Goal: Task Accomplishment & Management: Manage account settings

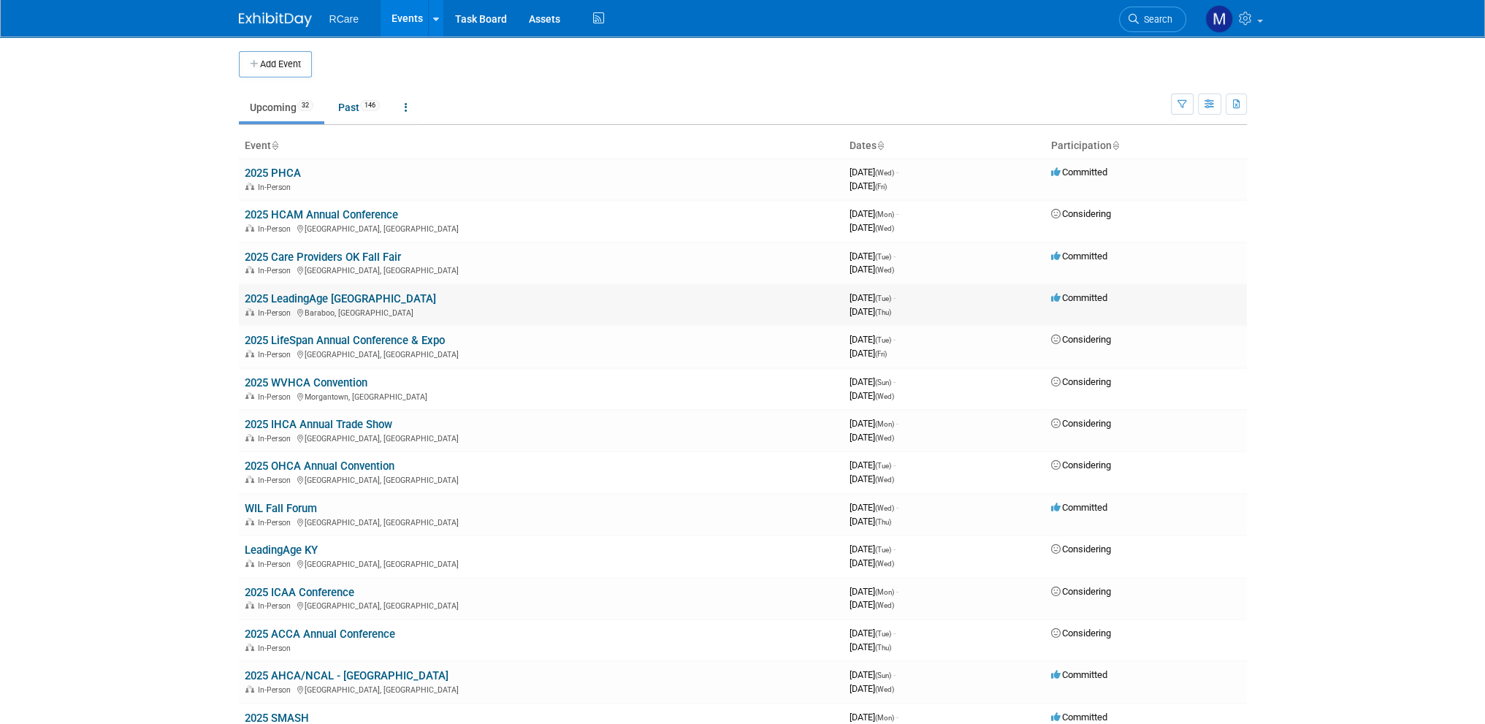
click at [329, 302] on link "2025 LeadingAge [GEOGRAPHIC_DATA]" at bounding box center [340, 298] width 191 height 13
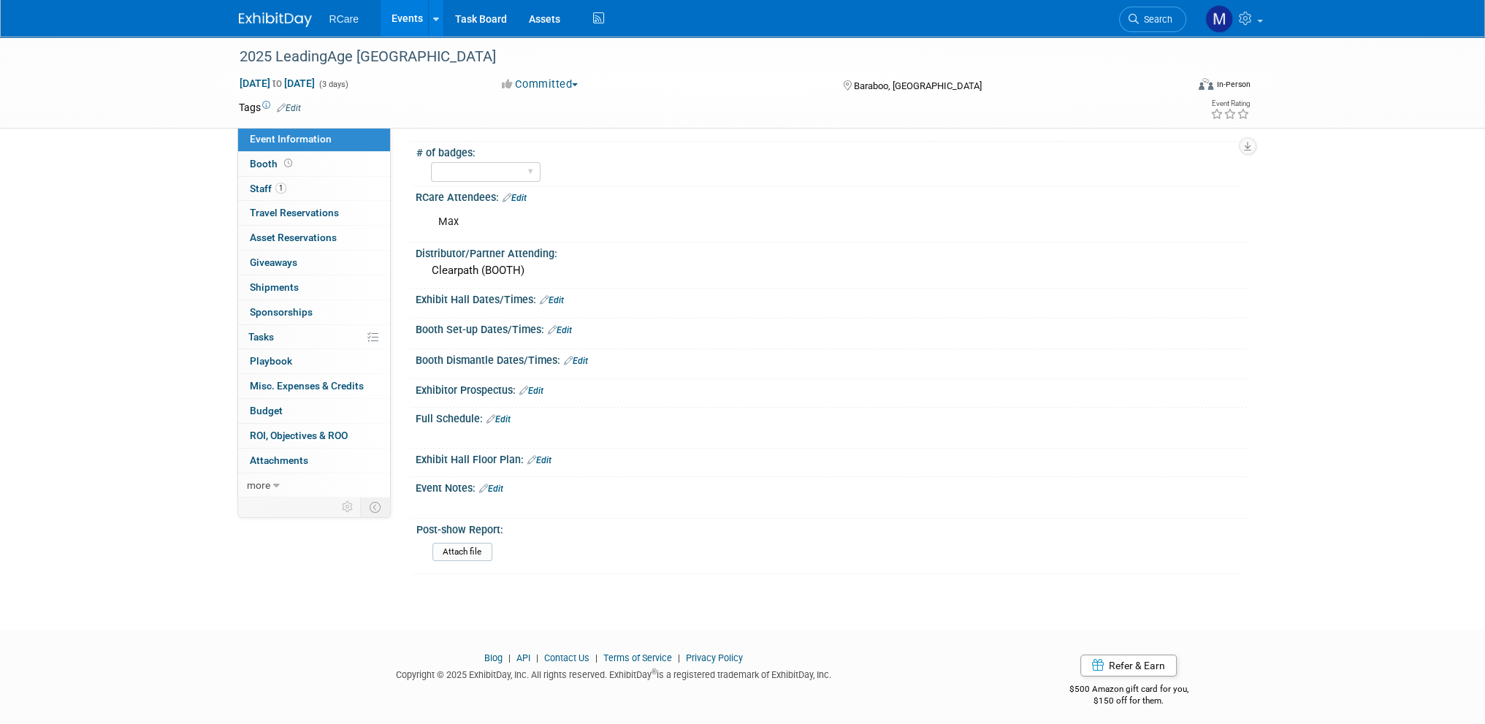
scroll to position [196, 0]
click at [501, 483] on link "Edit" at bounding box center [491, 486] width 24 height 10
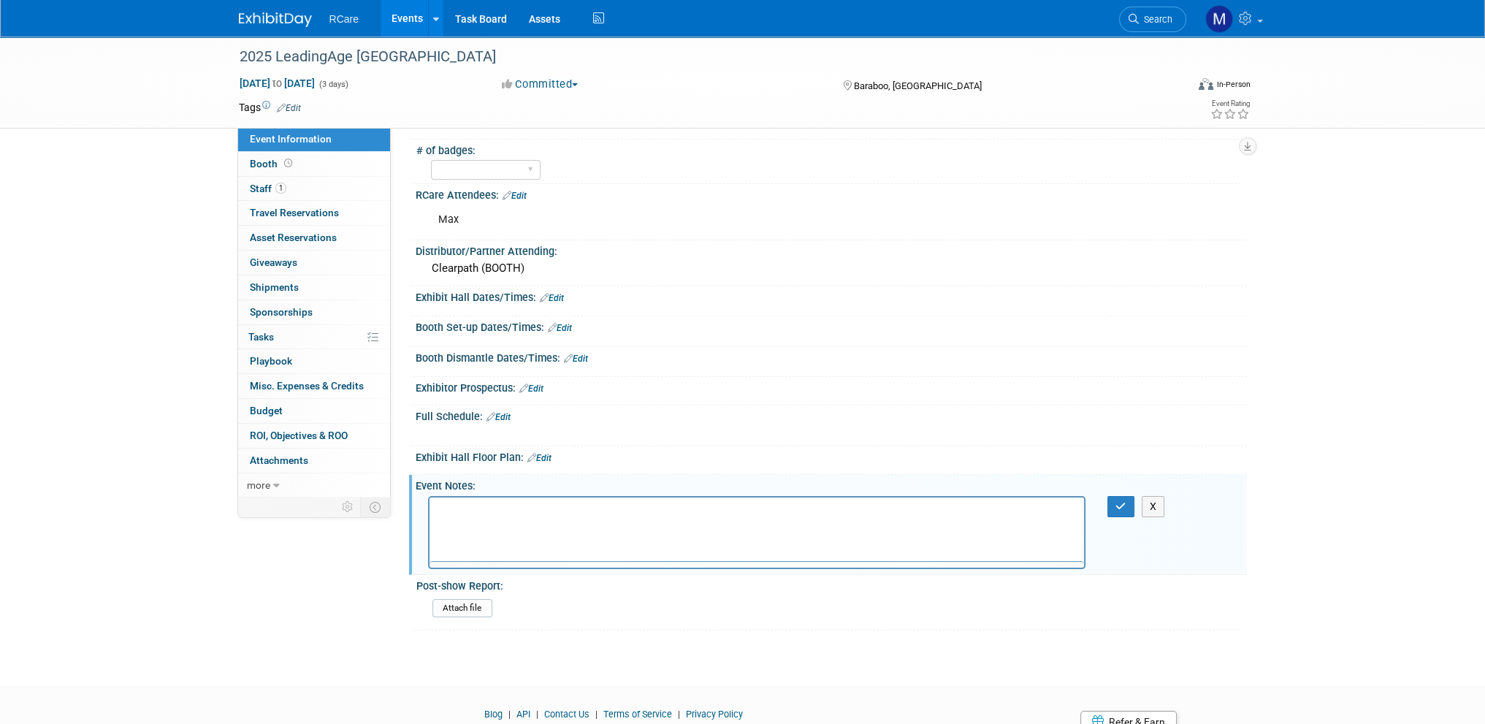
scroll to position [0, 0]
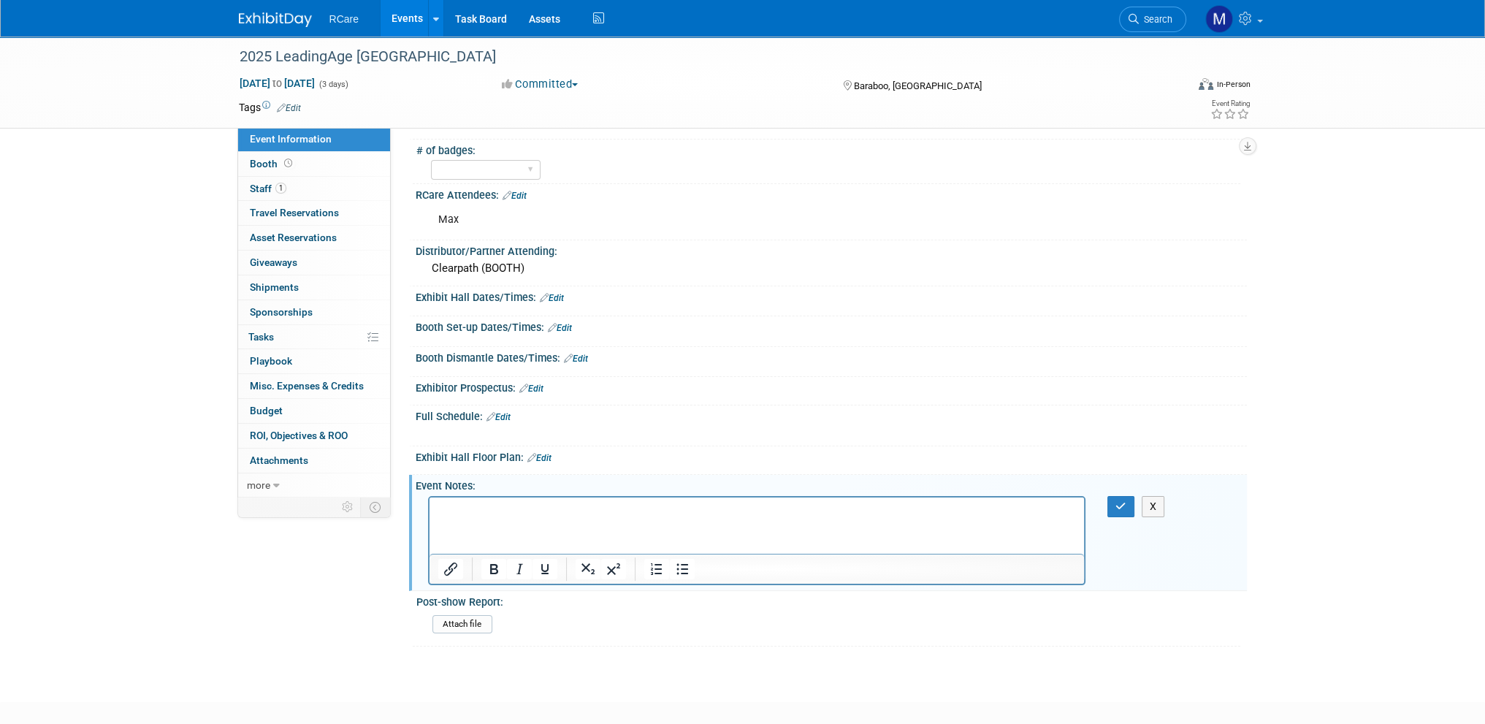
click at [489, 514] on p "Rich Text Area. Press ALT-0 for help." at bounding box center [757, 510] width 638 height 15
click at [609, 516] on p "SEND TO CLEARPATH FOR" at bounding box center [757, 510] width 638 height 15
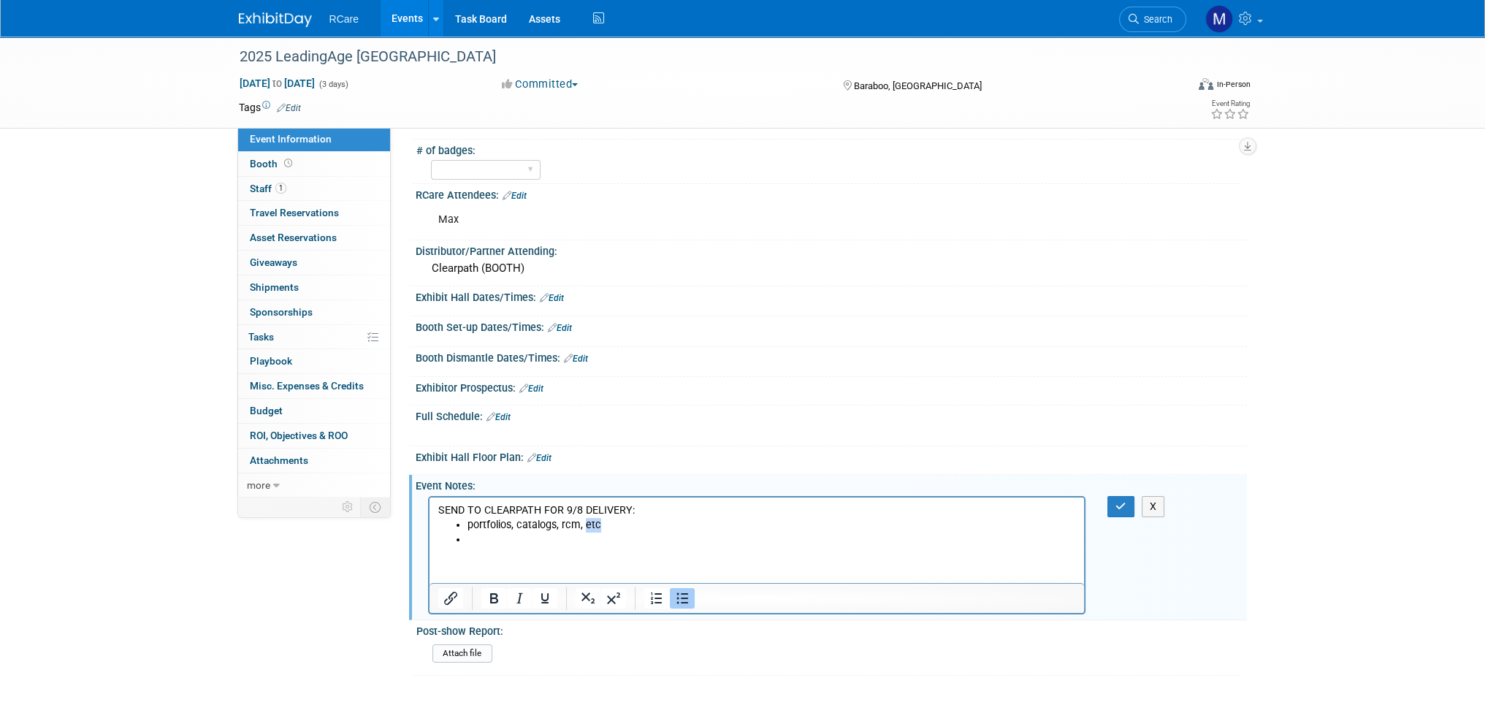
drag, startPoint x: 584, startPoint y: 525, endPoint x: 600, endPoint y: 528, distance: 17.1
click at [600, 528] on li "portfolios, catalogs, rcm, etc" at bounding box center [771, 524] width 609 height 15
click at [613, 536] on li "Rich Text Area. Press ALT-0 for help." at bounding box center [771, 539] width 609 height 15
click at [1109, 496] on button "button" at bounding box center [1120, 506] width 27 height 21
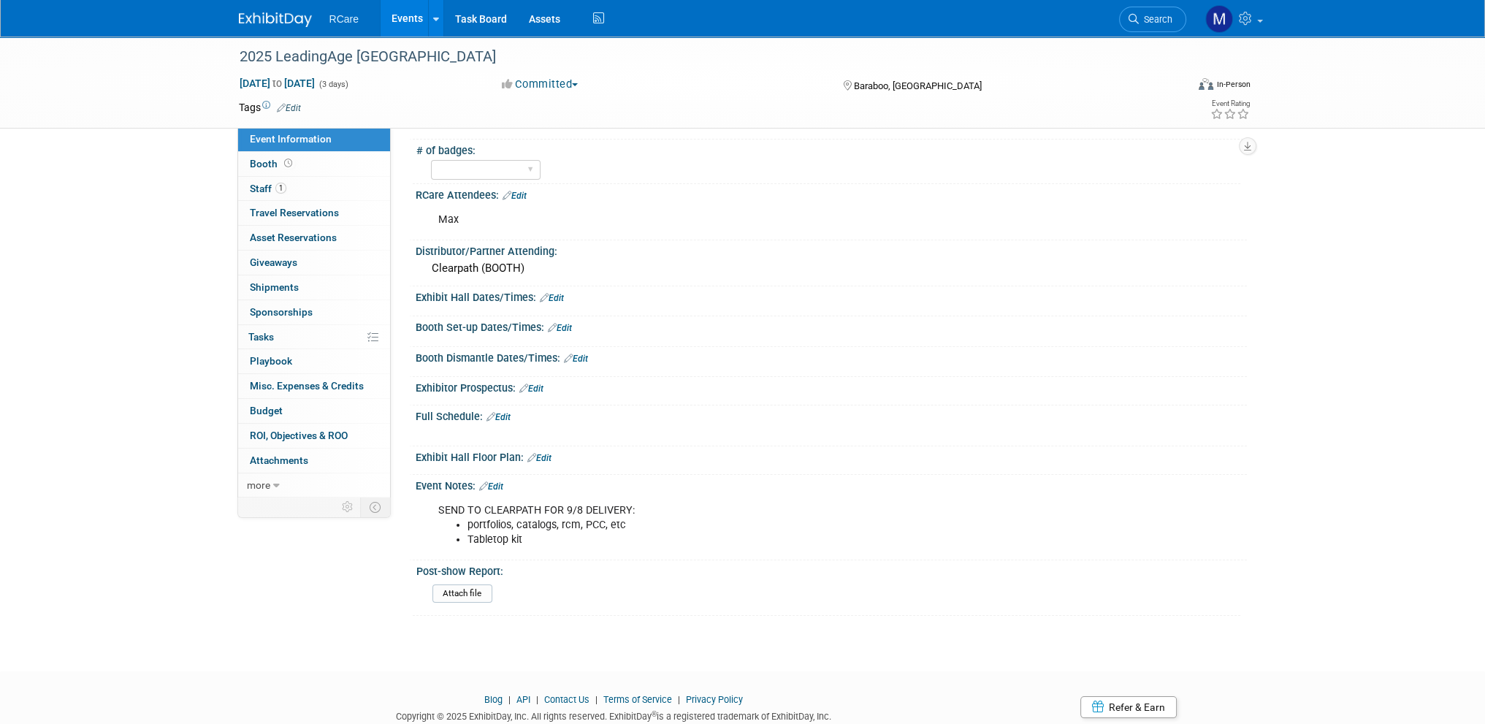
click at [401, 15] on link "Events" at bounding box center [407, 18] width 53 height 37
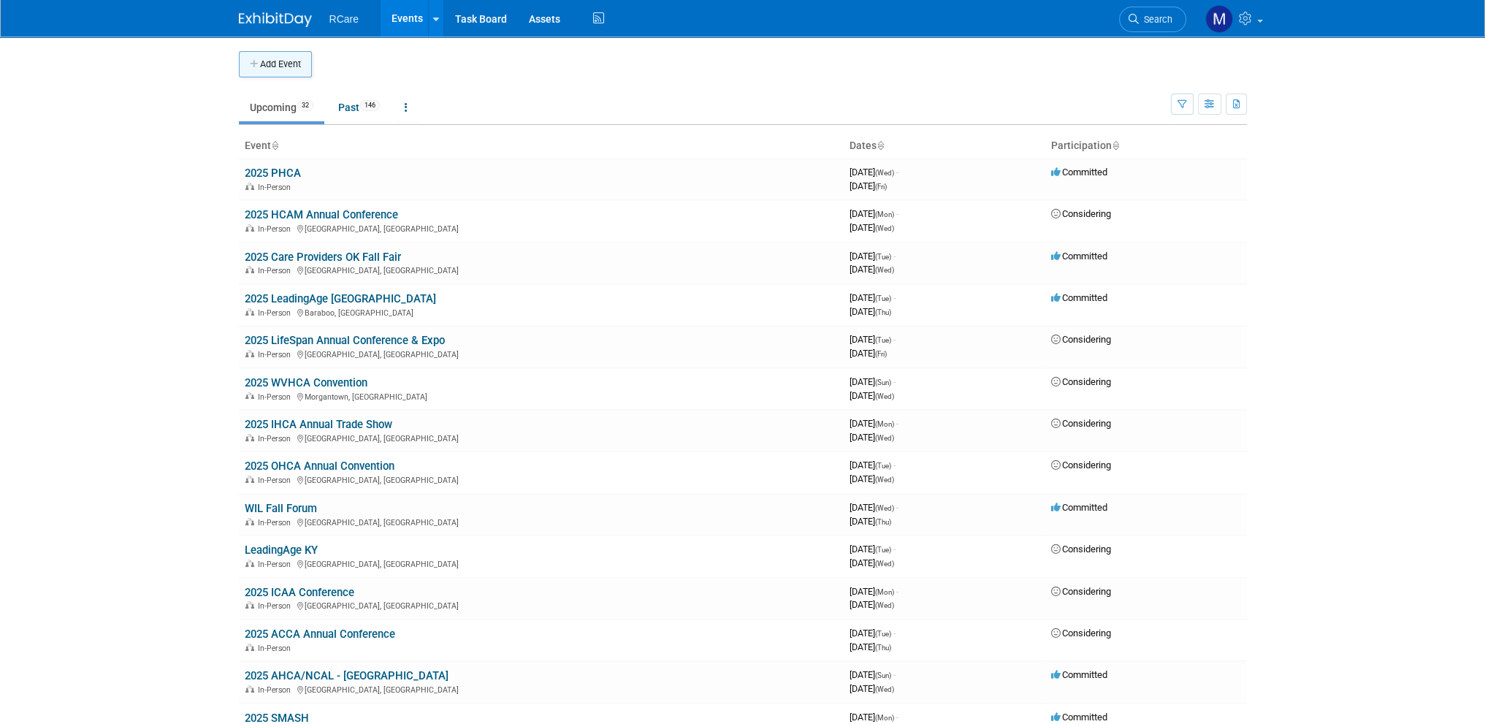
click at [278, 55] on button "Add Event" at bounding box center [275, 64] width 73 height 26
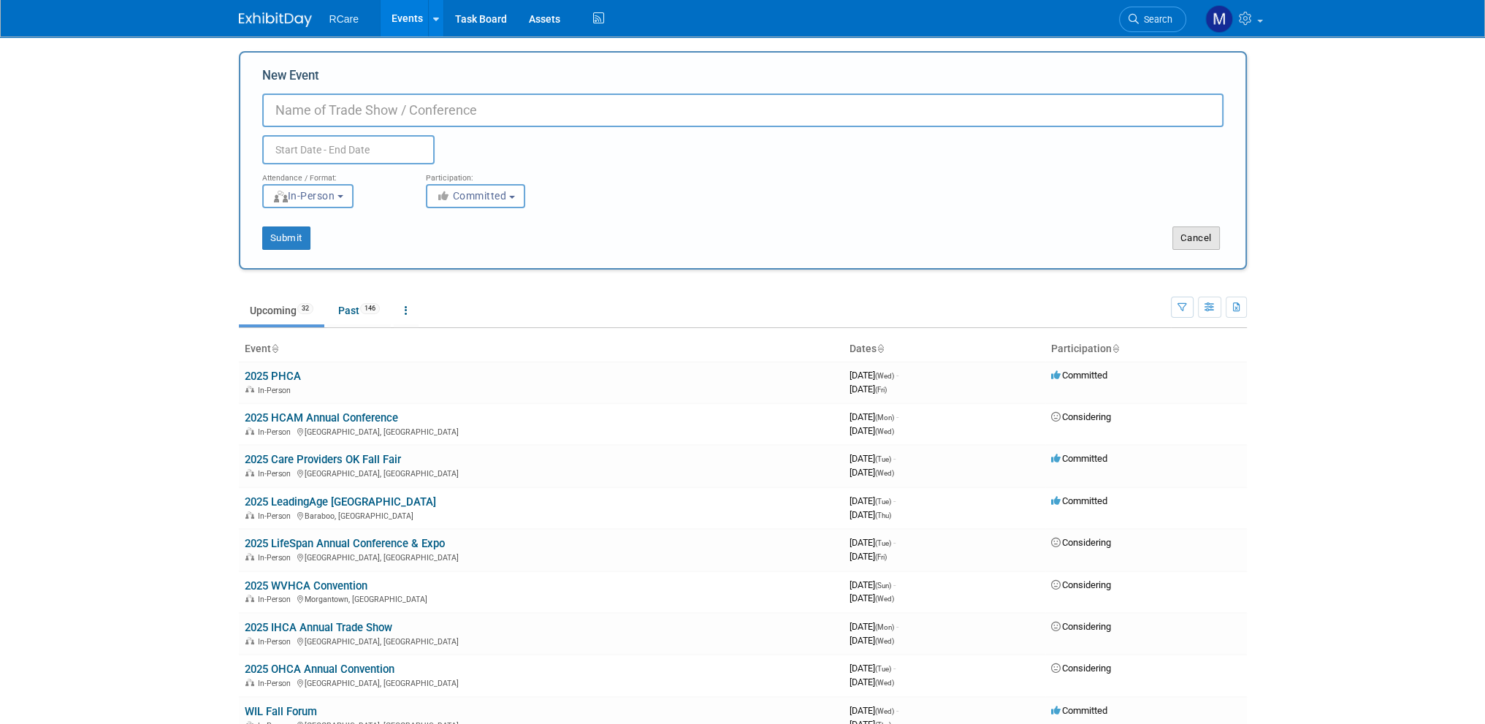
click at [1181, 231] on button "Cancel" at bounding box center [1195, 237] width 47 height 23
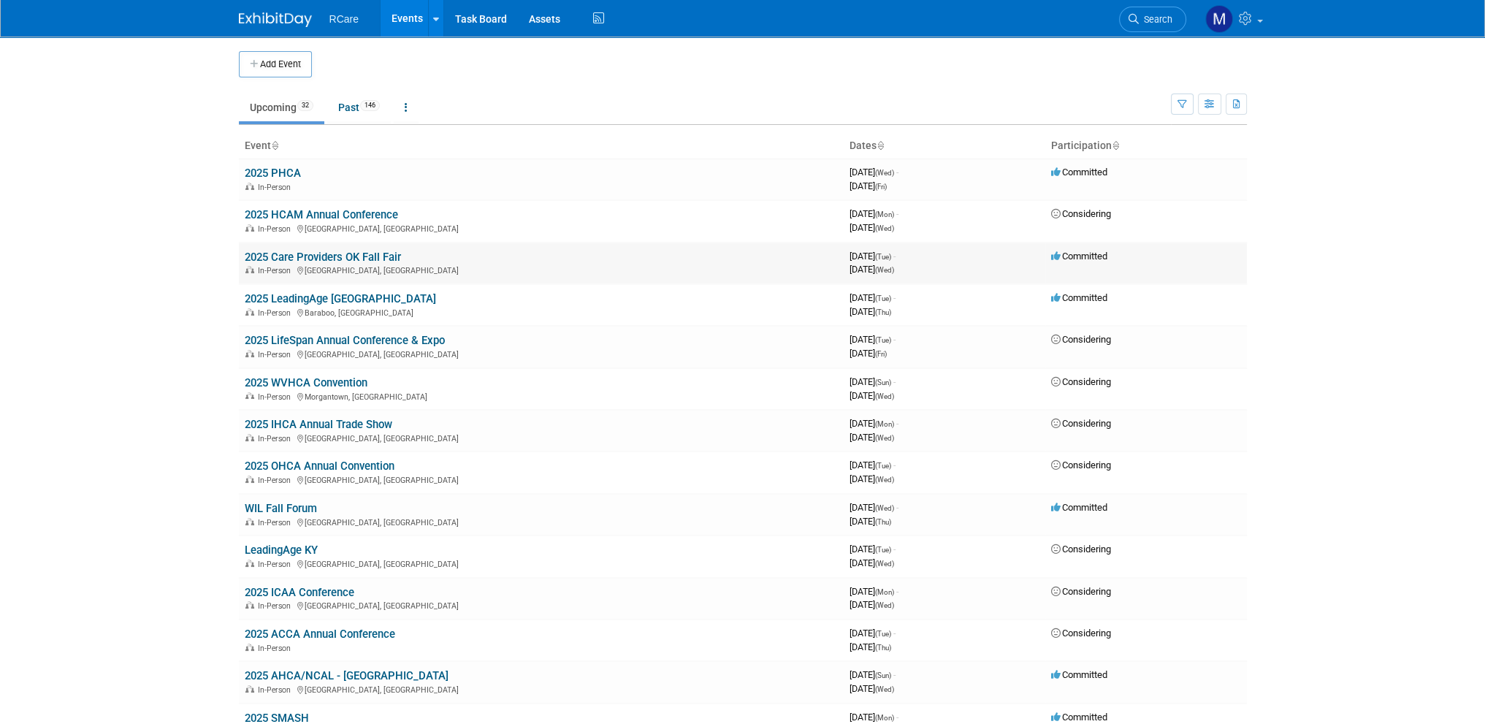
click at [365, 253] on link "2025 Care Providers OK Fall Fair" at bounding box center [323, 257] width 156 height 13
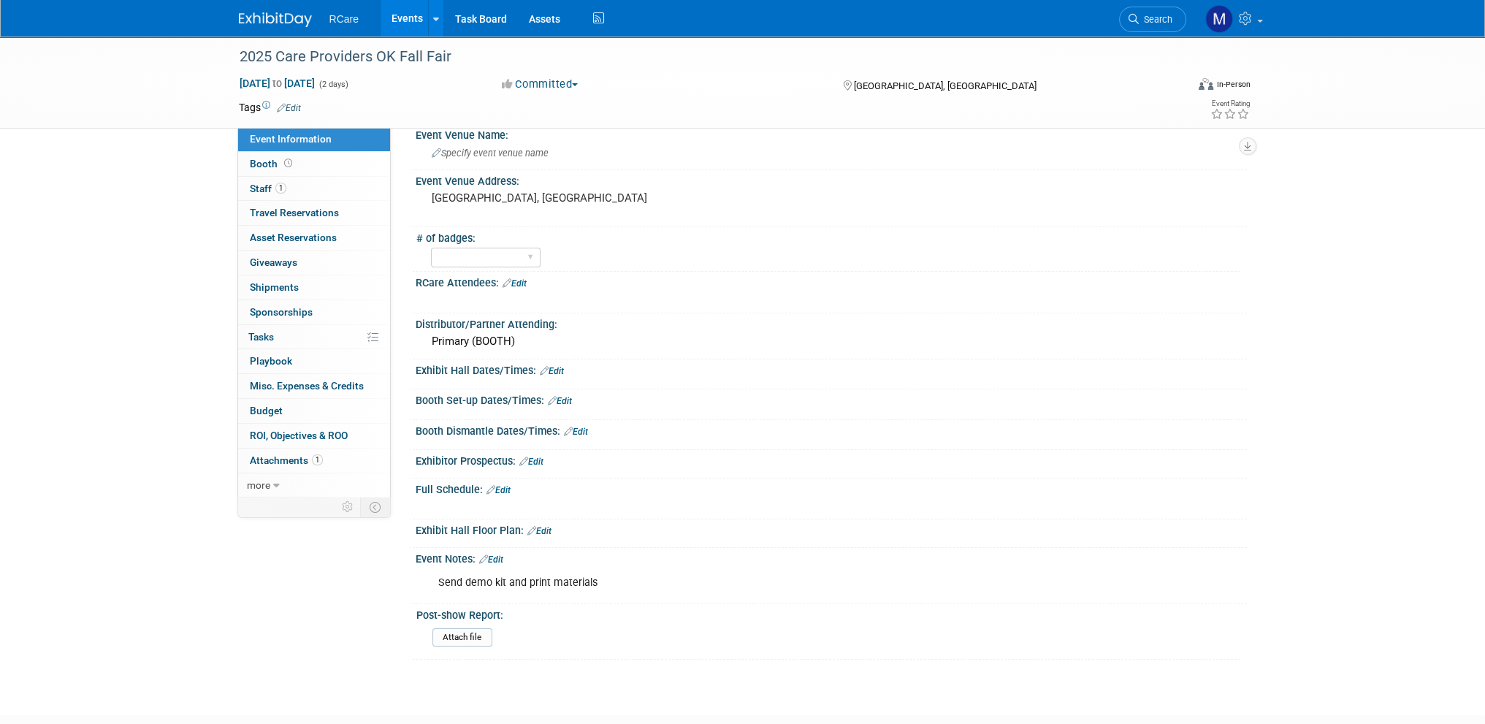
scroll to position [196, 0]
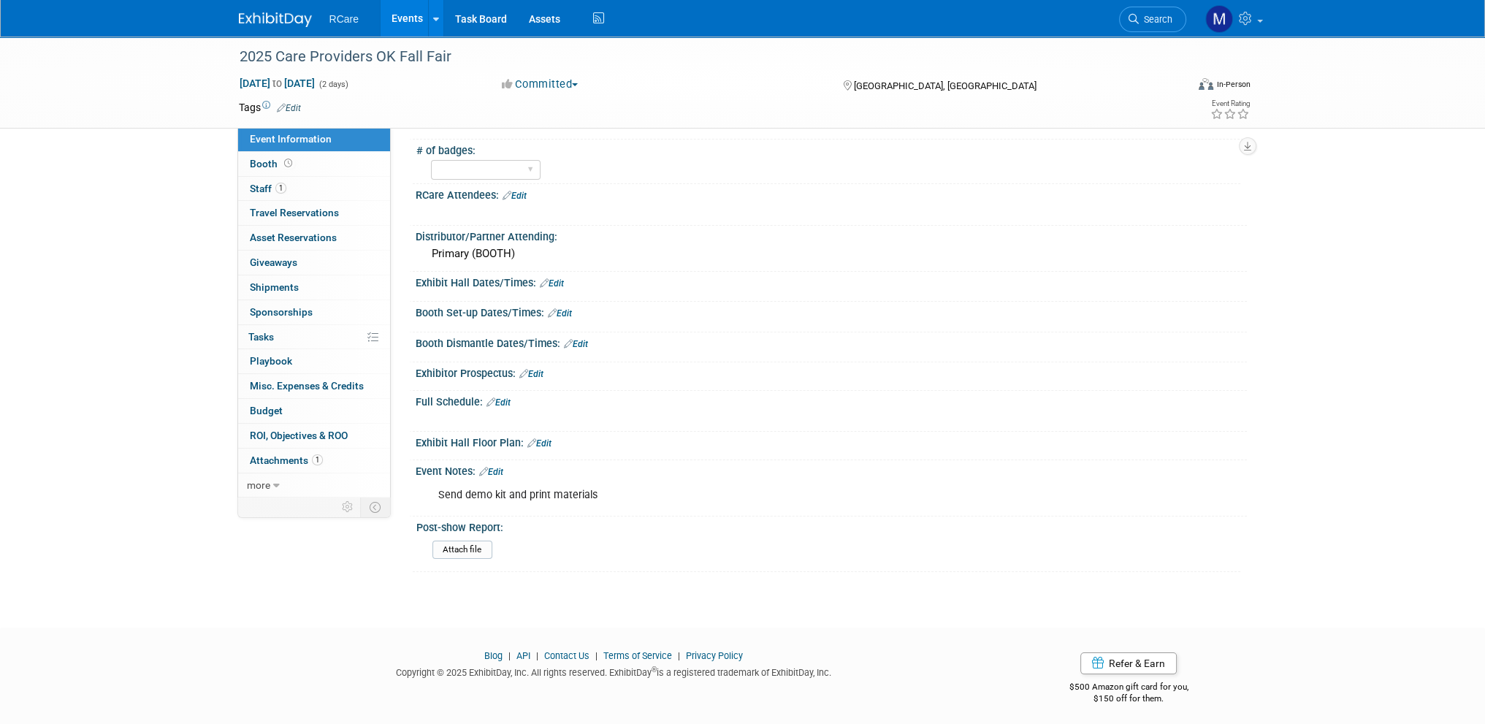
click at [620, 496] on div "Send demo kit and print materials" at bounding box center [757, 495] width 658 height 29
click at [501, 469] on link "Edit" at bounding box center [491, 472] width 24 height 10
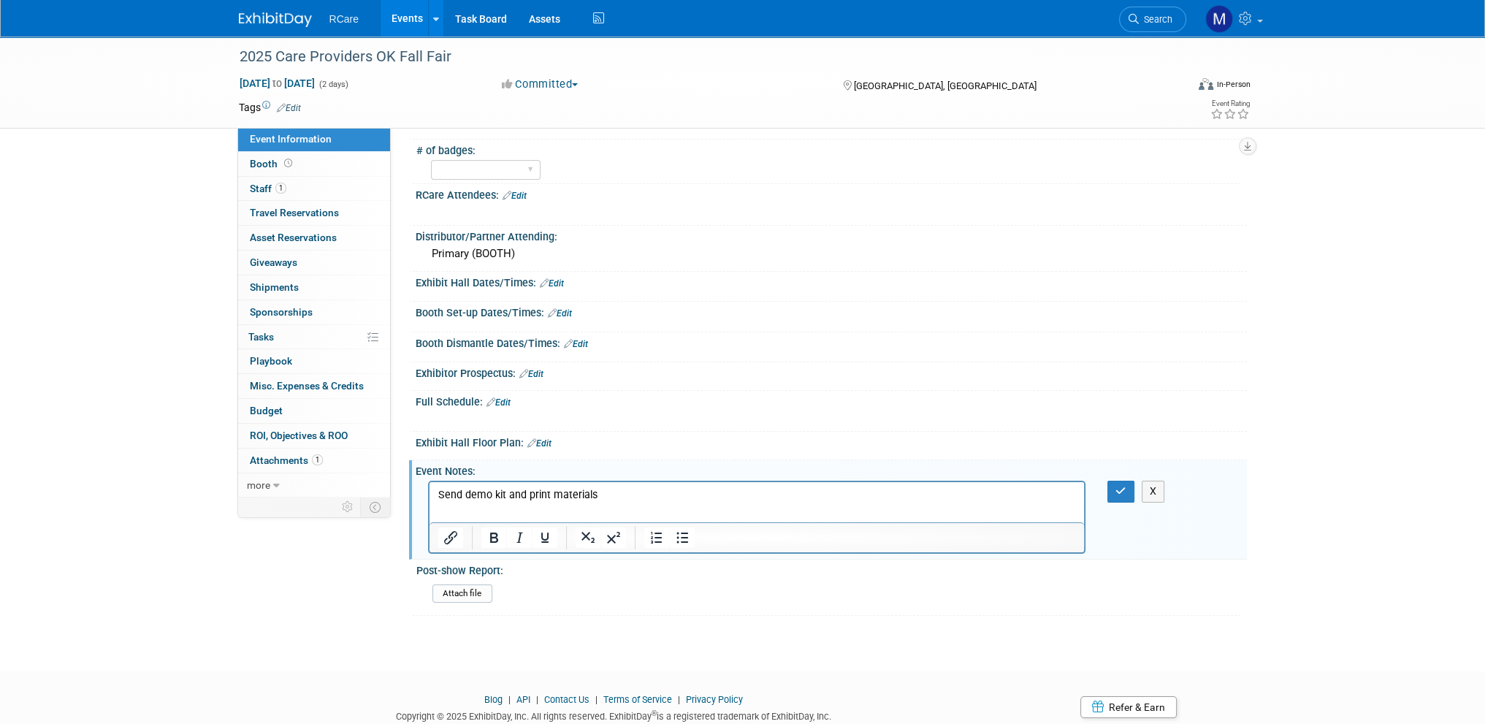
scroll to position [0, 0]
click at [614, 497] on p "Send demo kit and print materials" at bounding box center [757, 495] width 638 height 15
click at [1115, 488] on icon "button" at bounding box center [1120, 491] width 11 height 10
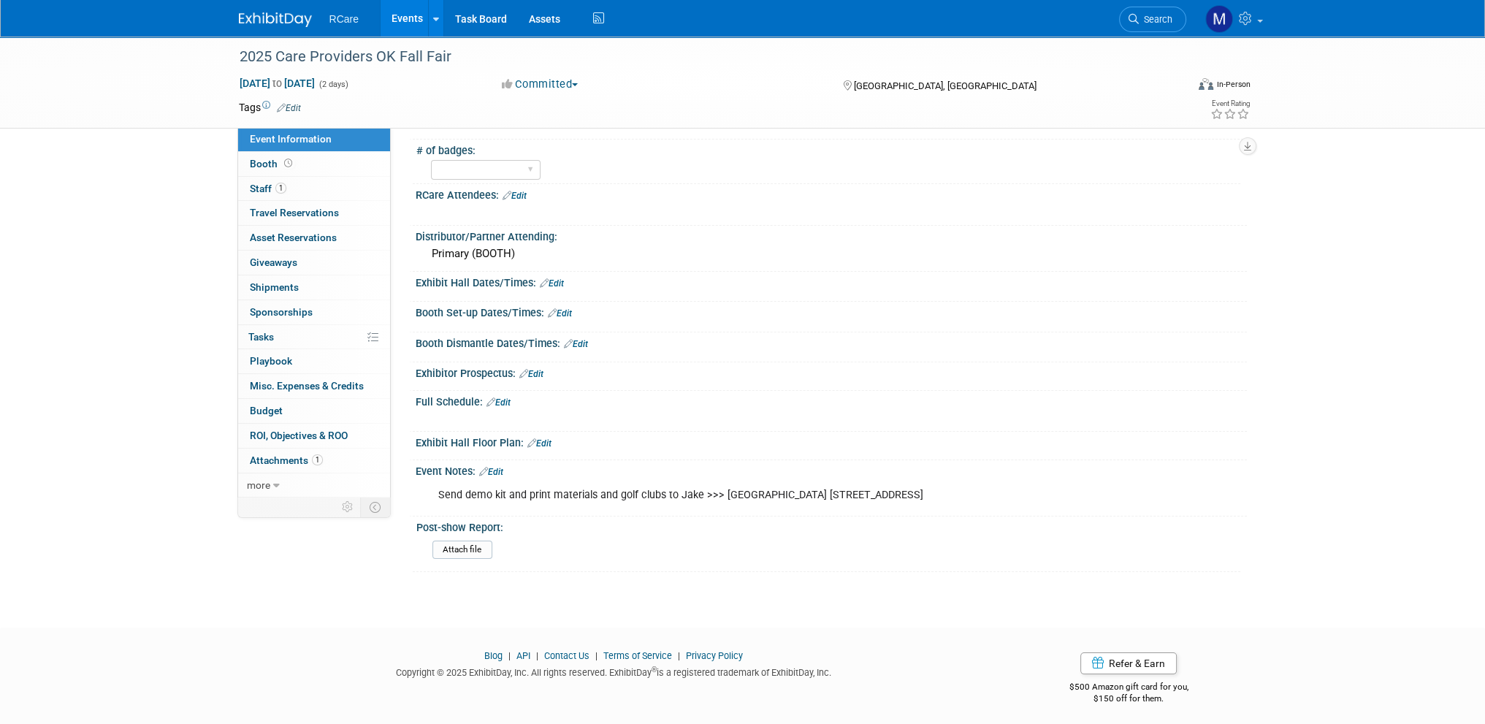
click at [408, 15] on link "Events" at bounding box center [407, 18] width 53 height 37
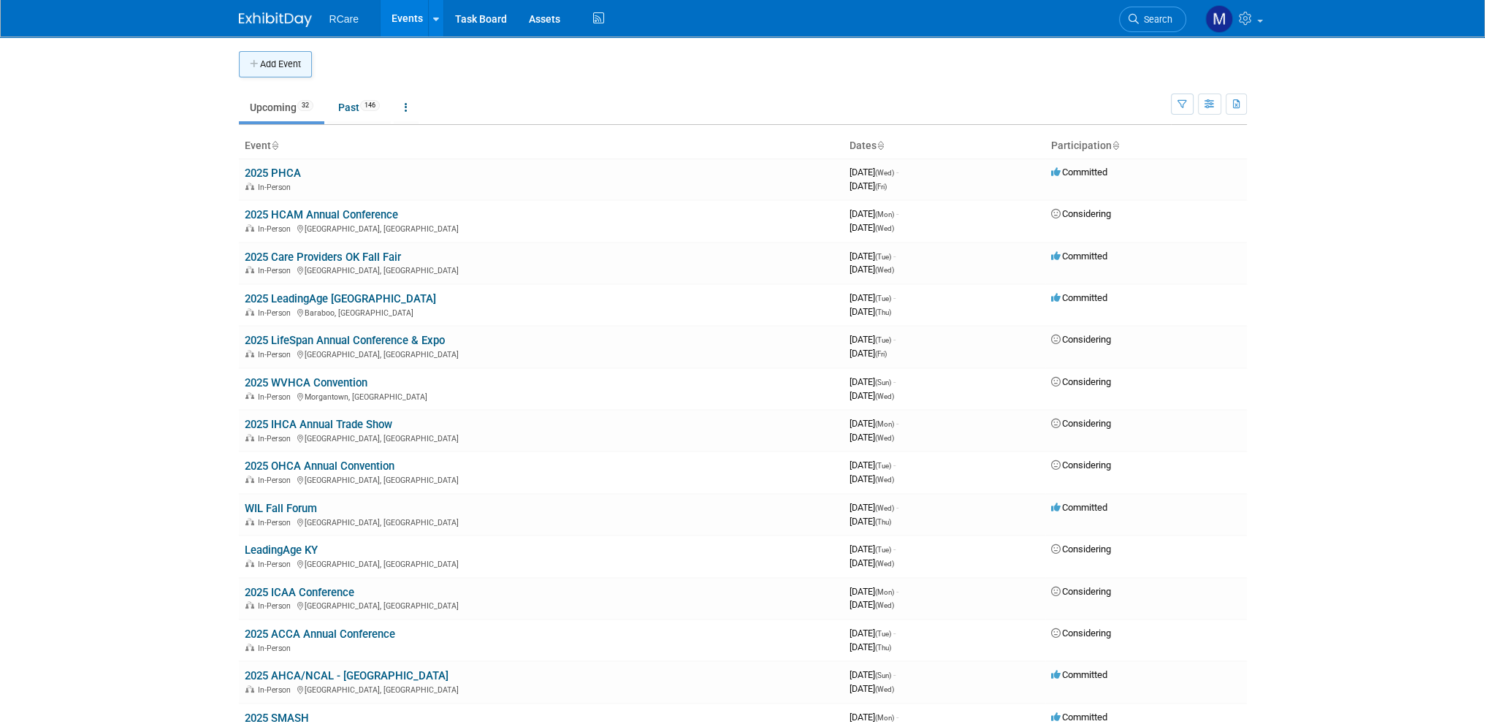
click at [278, 64] on button "Add Event" at bounding box center [275, 64] width 73 height 26
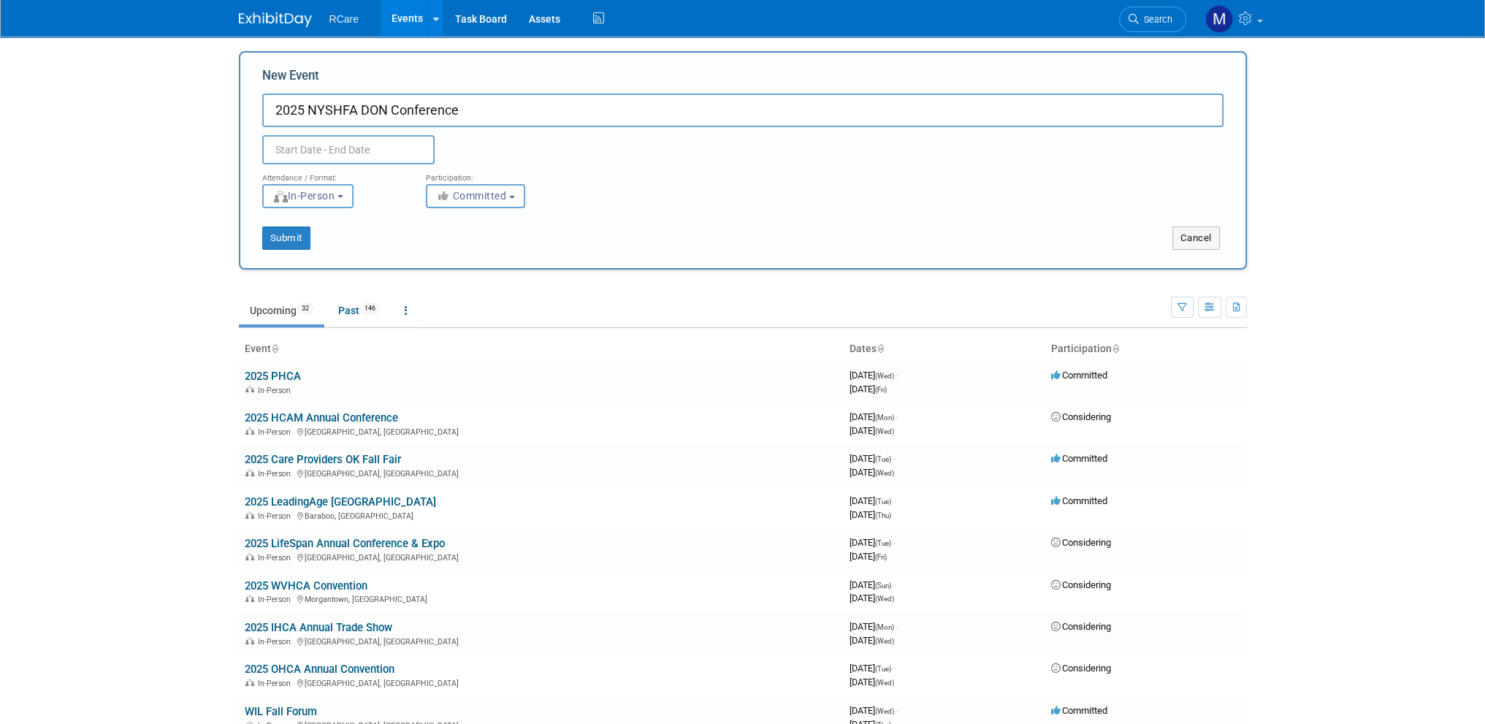
type input "2025 NYSHFA DON Conference"
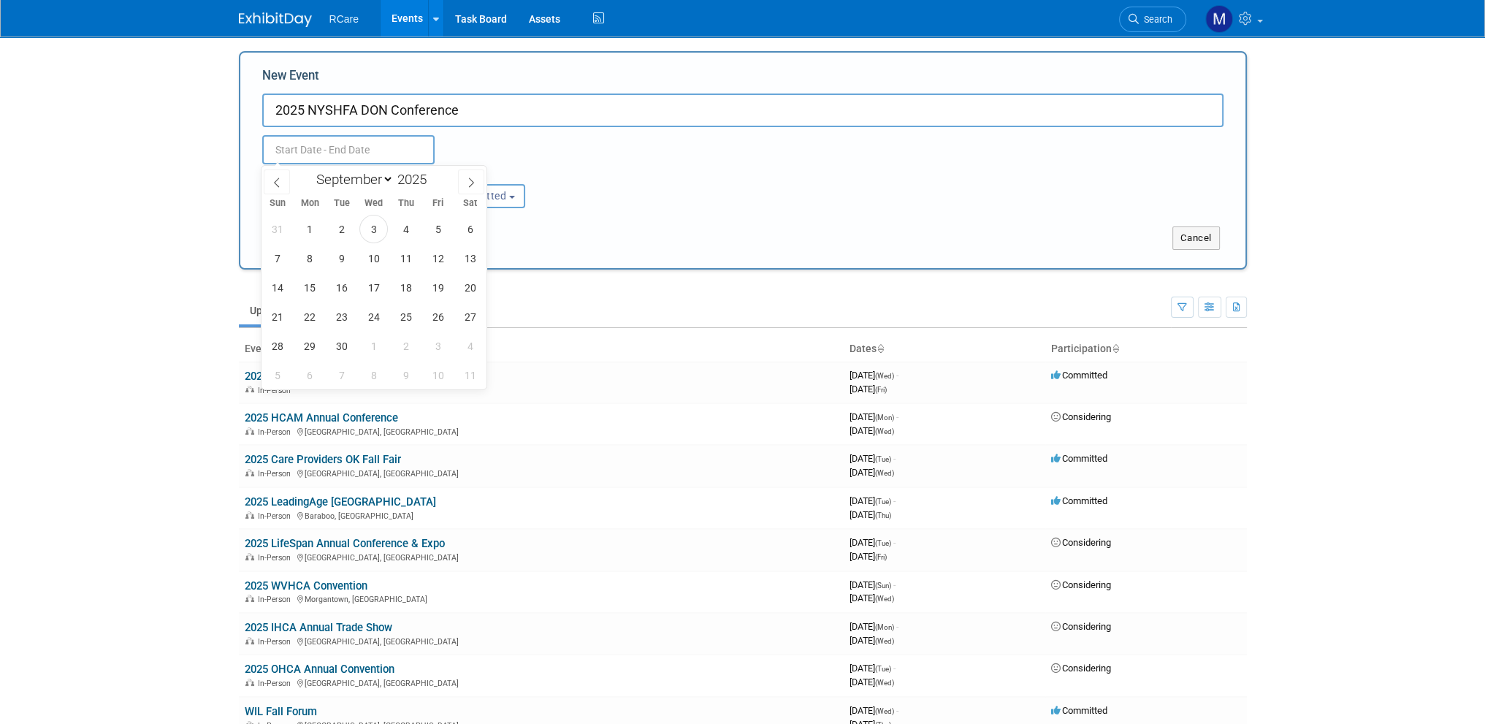
click at [292, 143] on input "text" at bounding box center [348, 149] width 172 height 29
click at [375, 175] on select "January February March April May June July August September October November De…" at bounding box center [352, 179] width 84 height 18
select select "9"
click at [310, 170] on select "January February March April May June July August September October November De…" at bounding box center [352, 179] width 84 height 18
click at [398, 267] on span "9" at bounding box center [406, 258] width 28 height 28
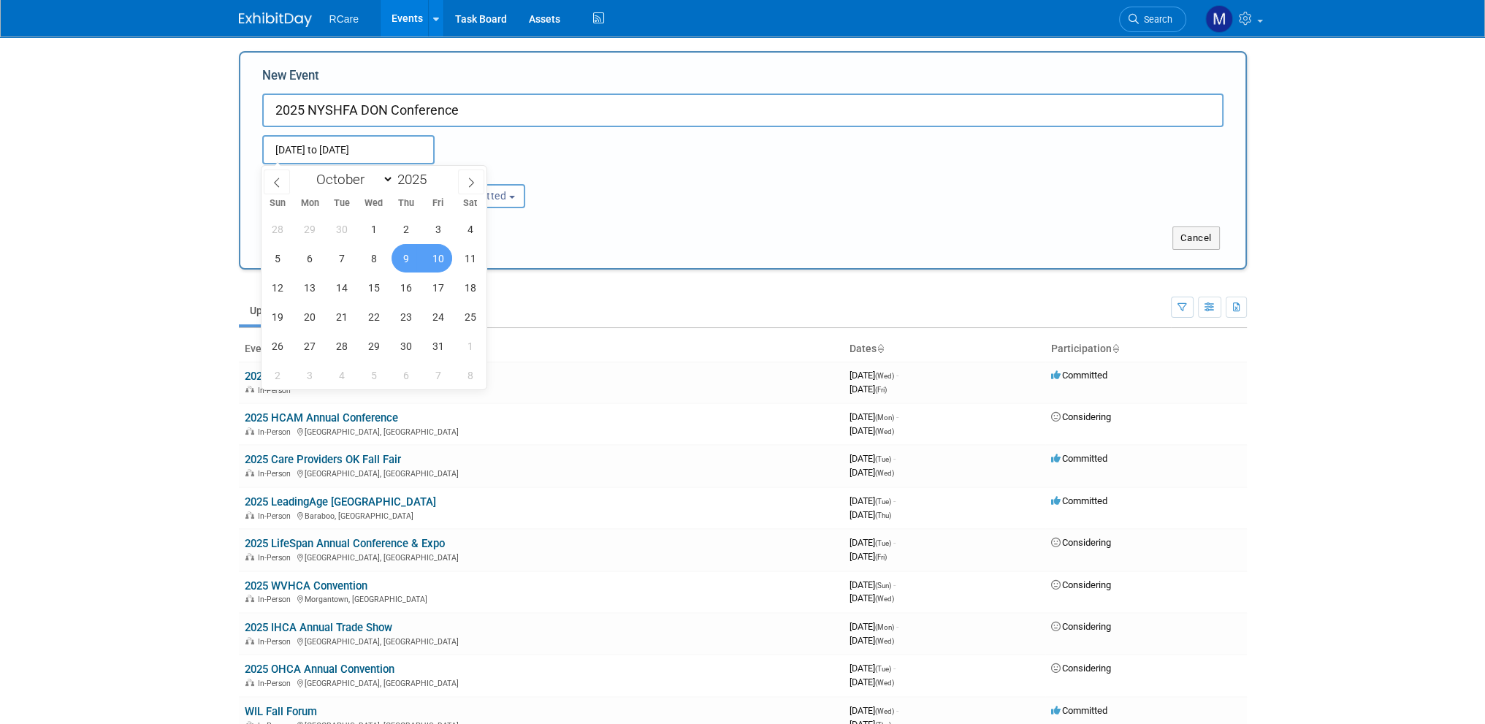
click at [430, 261] on span "10" at bounding box center [438, 258] width 28 height 28
type input "Oct 9, 2025 to Oct 10, 2025"
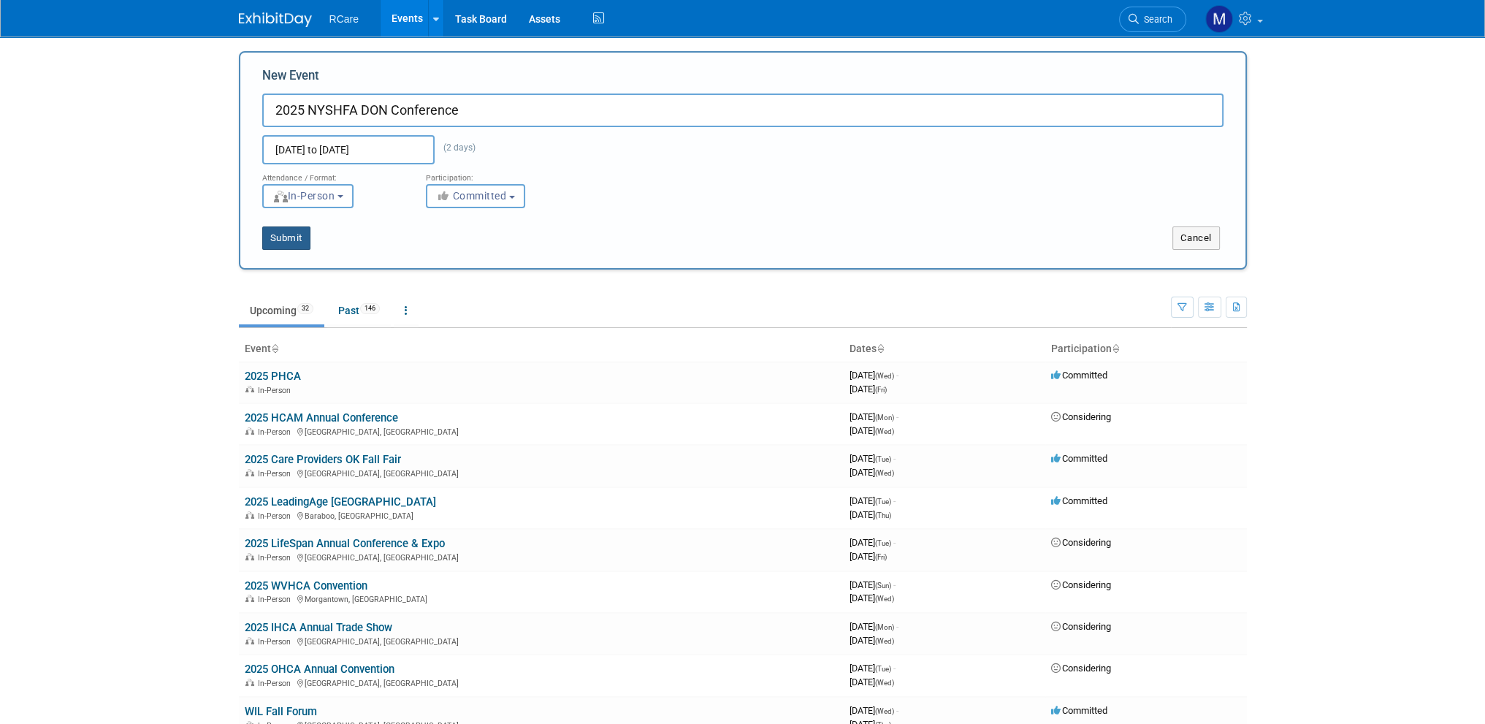
click at [292, 236] on button "Submit" at bounding box center [286, 237] width 48 height 23
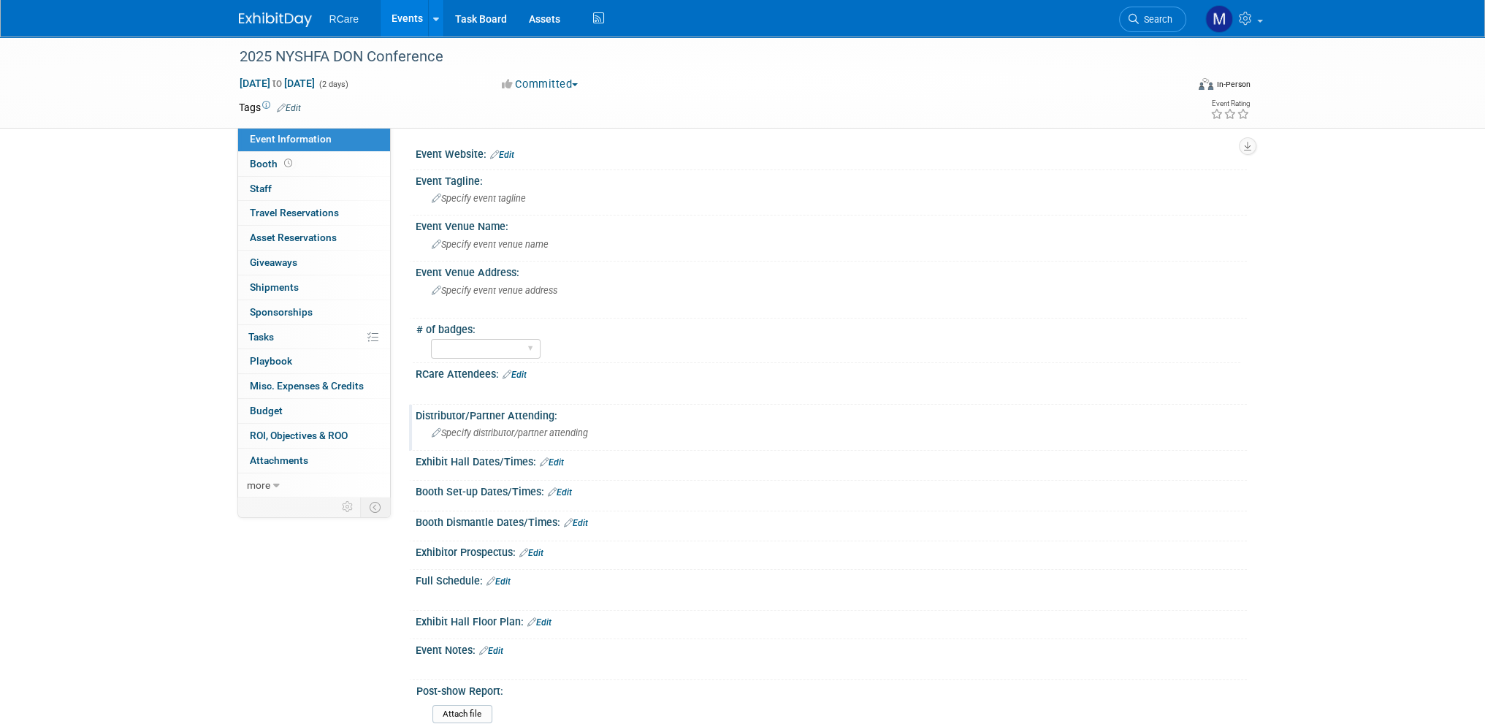
click at [523, 427] on span "Specify distributor/partner attending" at bounding box center [510, 432] width 156 height 11
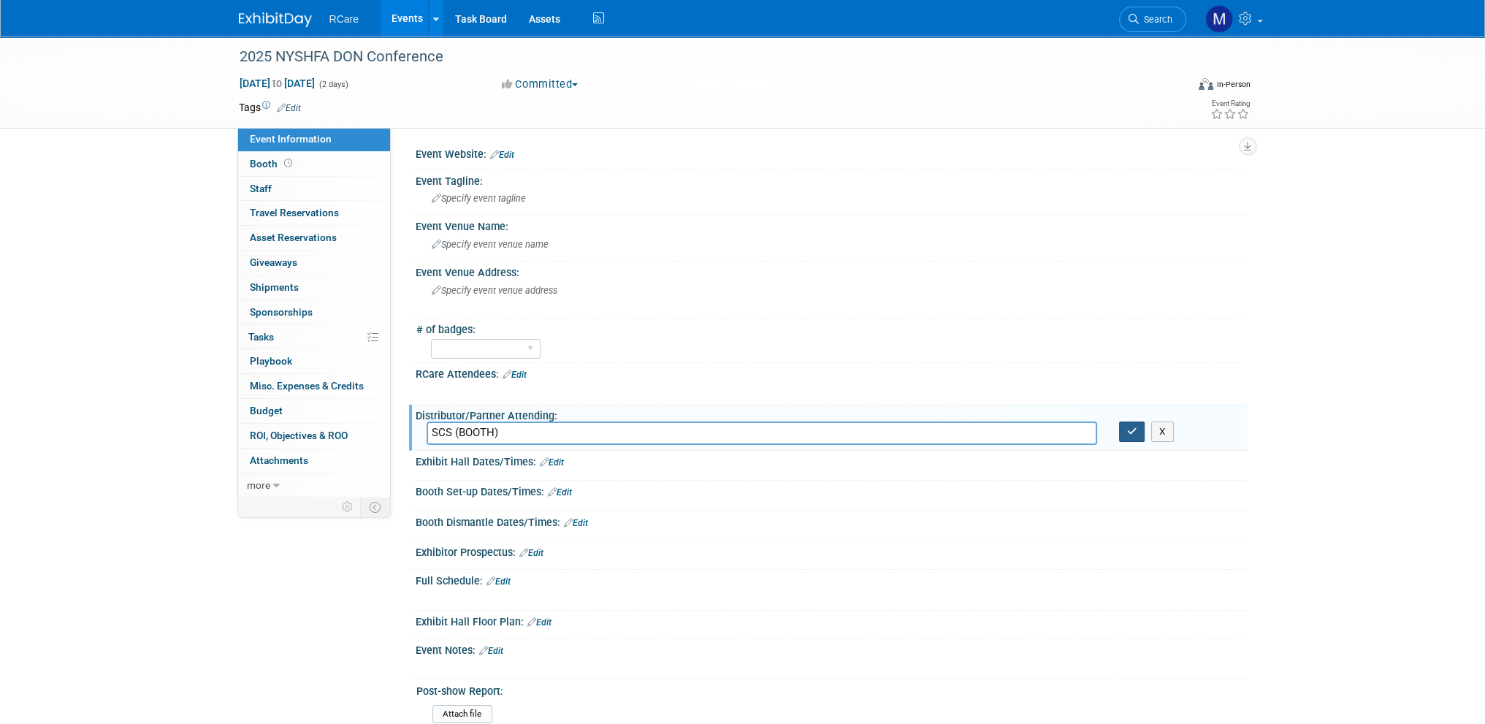
type input "SCS (BOOTH)"
click at [1140, 429] on button "button" at bounding box center [1132, 431] width 26 height 20
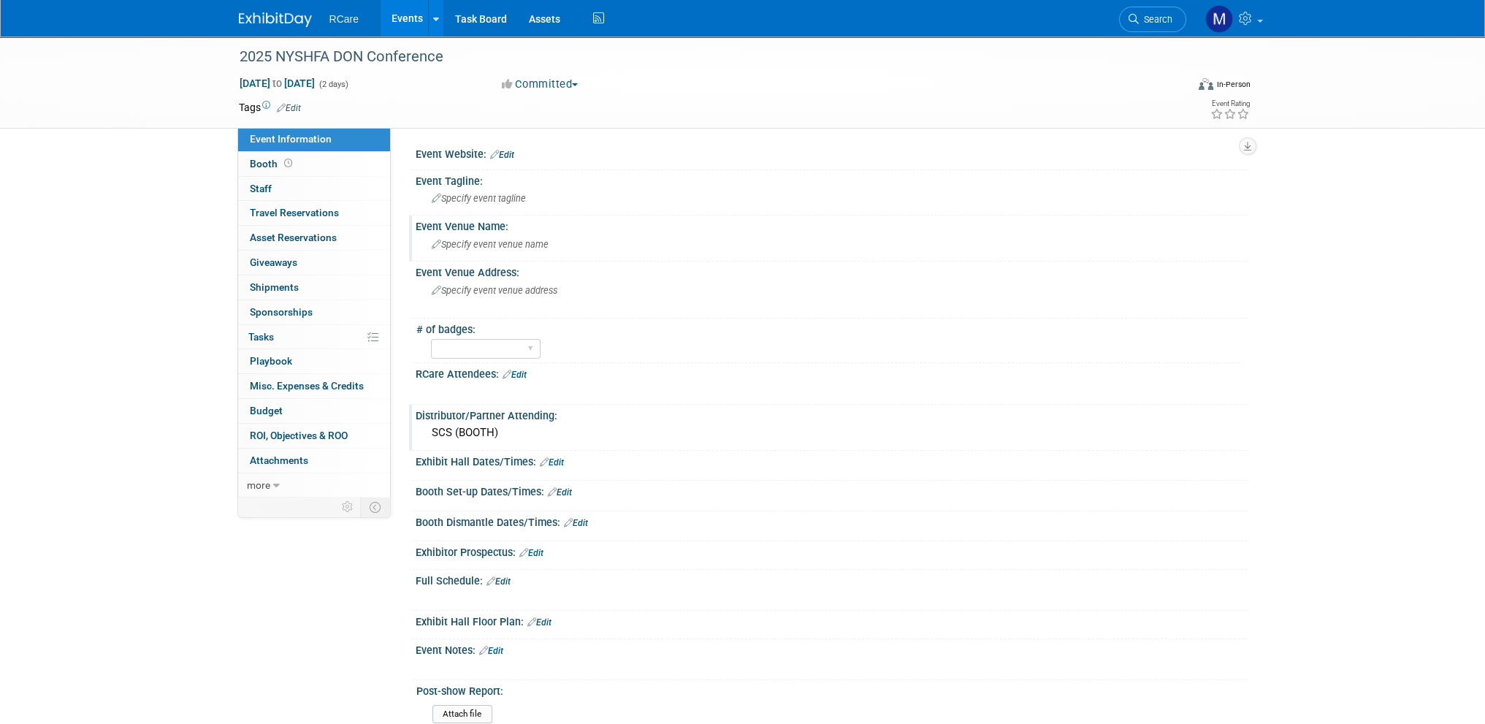
click at [488, 242] on span "Specify event venue name" at bounding box center [490, 244] width 117 height 11
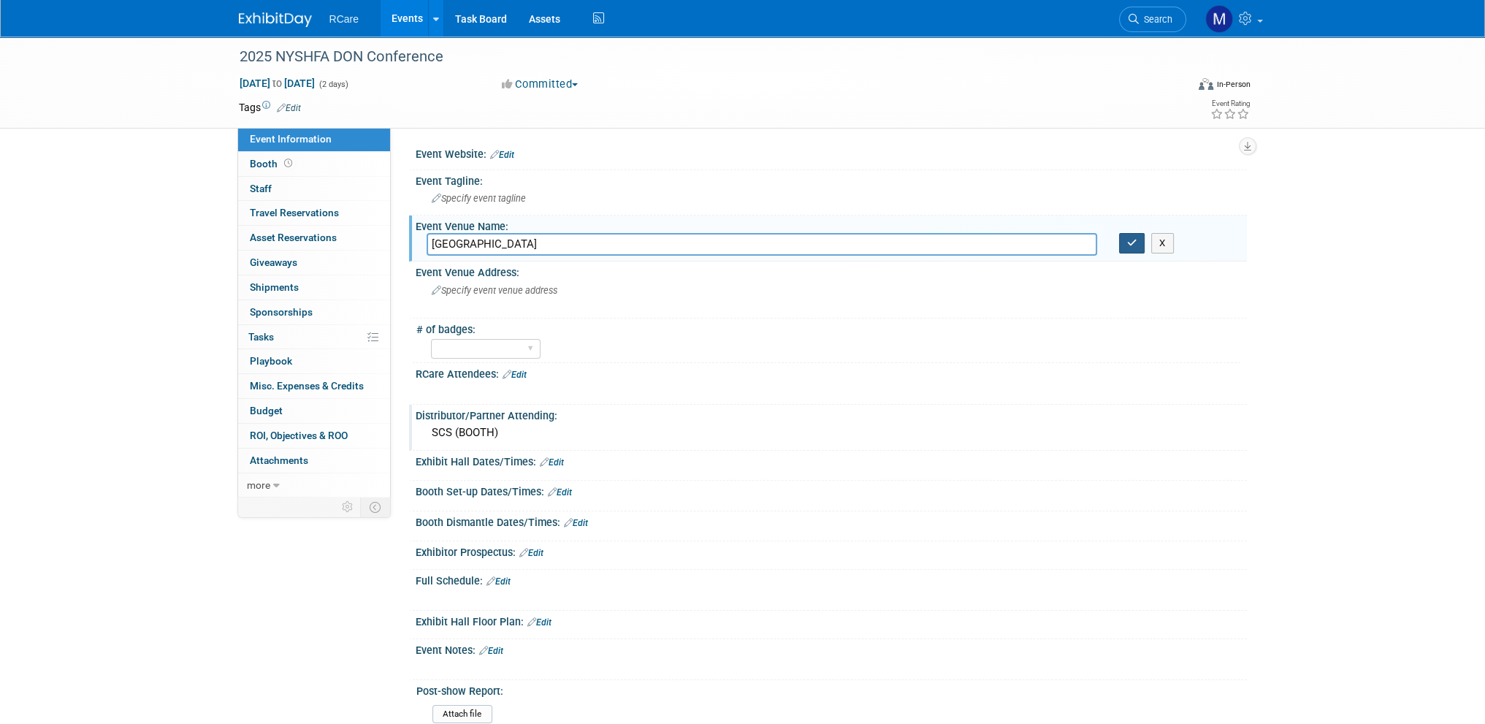
type input "Saratoga Springs Casino"
click at [1128, 248] on button "button" at bounding box center [1132, 243] width 26 height 20
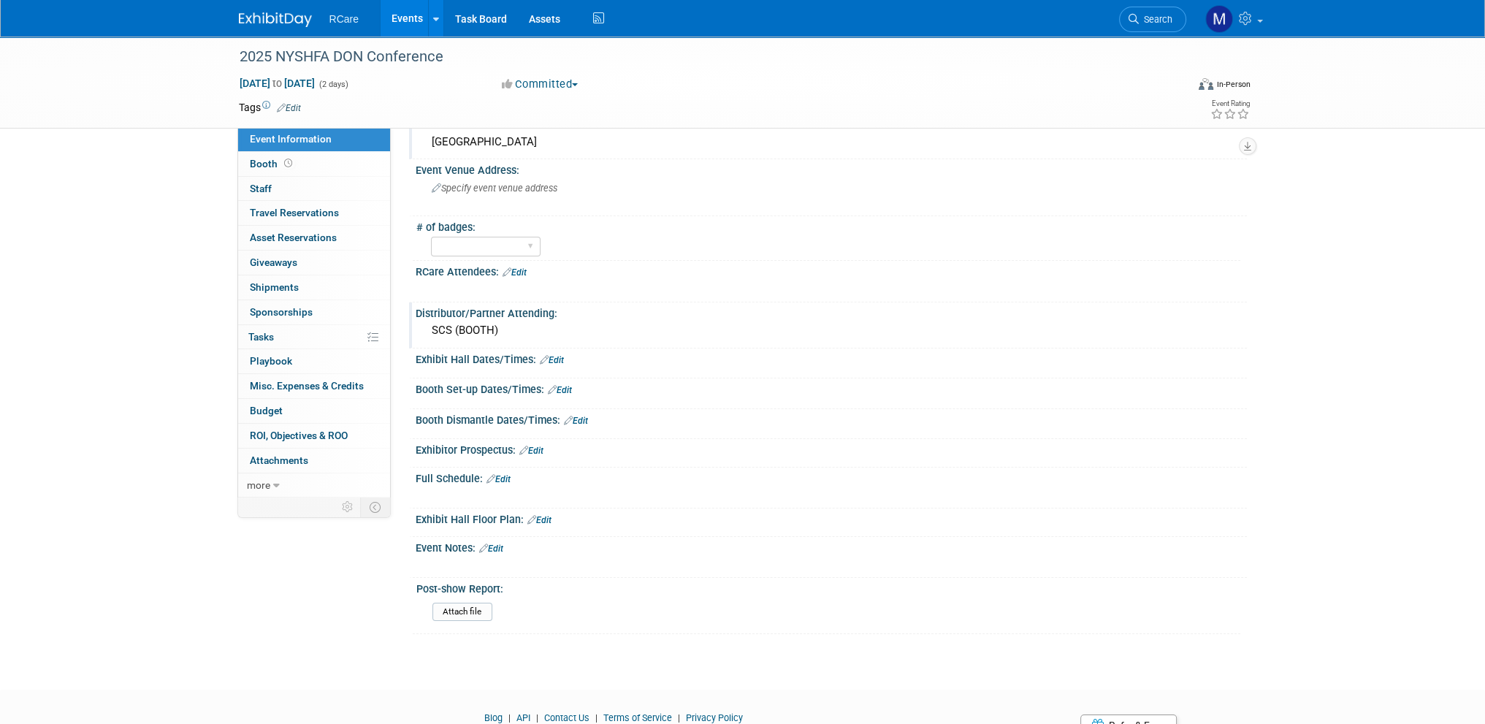
scroll to position [164, 0]
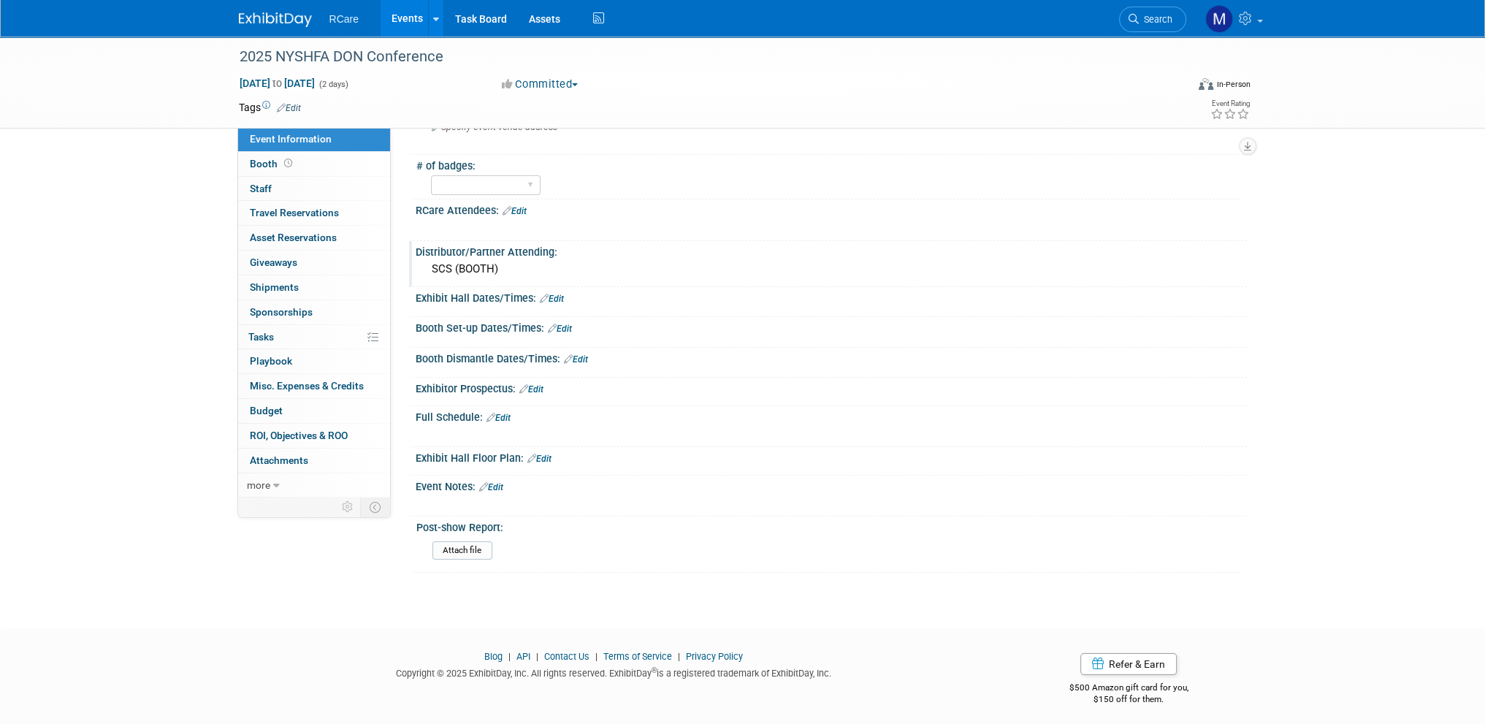
click at [500, 482] on link "Edit" at bounding box center [491, 487] width 24 height 10
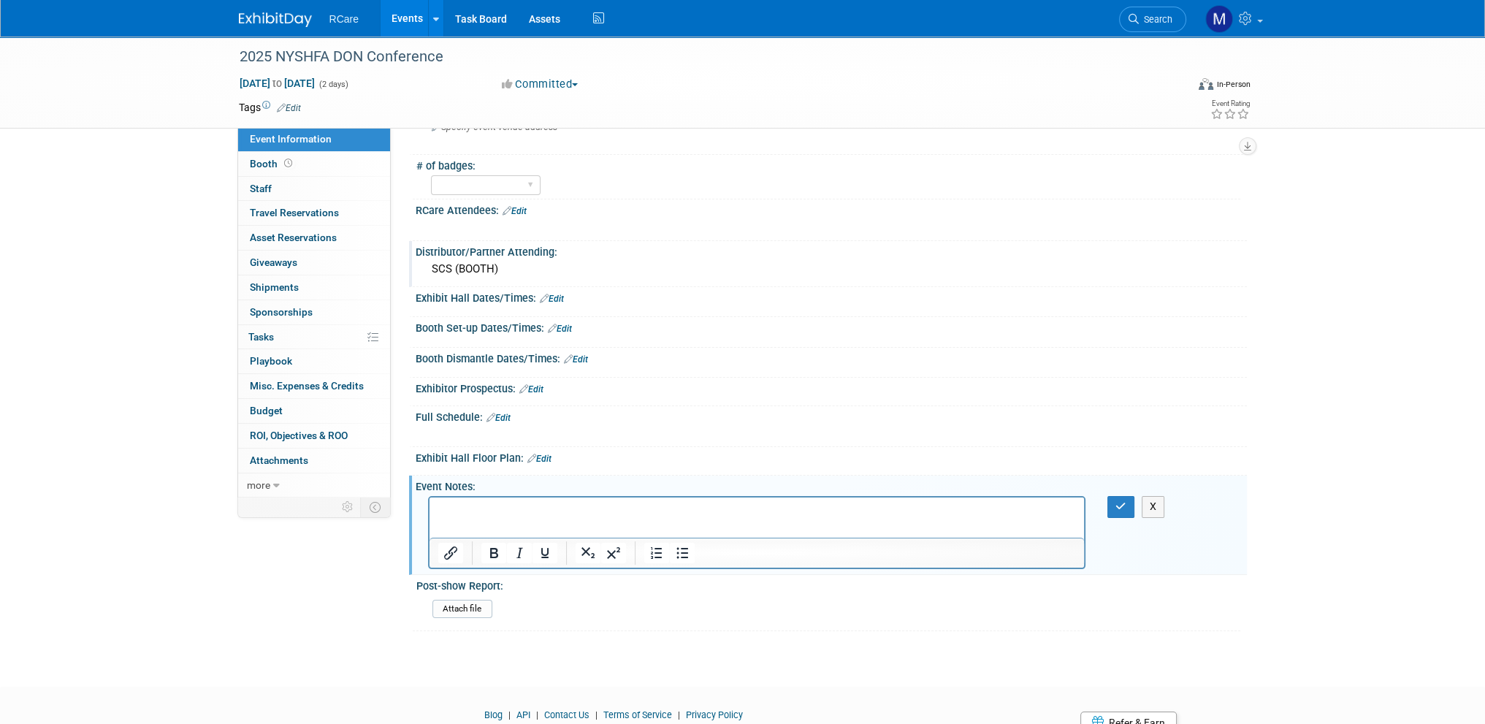
scroll to position [0, 0]
drag, startPoint x: 501, startPoint y: 508, endPoint x: 510, endPoint y: 533, distance: 25.7
click at [501, 509] on p "demo kit and banner" at bounding box center [757, 510] width 638 height 15
click at [1124, 501] on icon "button" at bounding box center [1120, 506] width 11 height 10
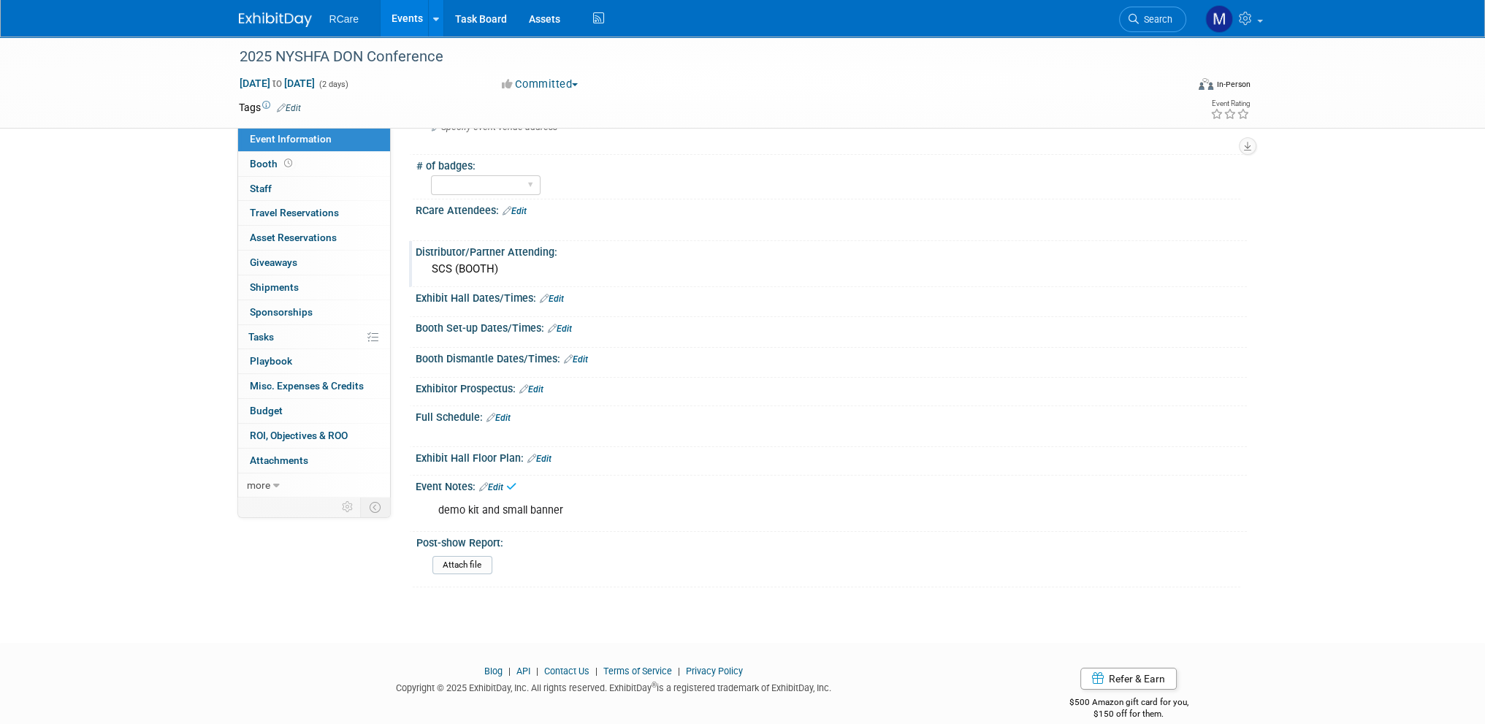
click at [403, 15] on link "Events" at bounding box center [407, 18] width 53 height 37
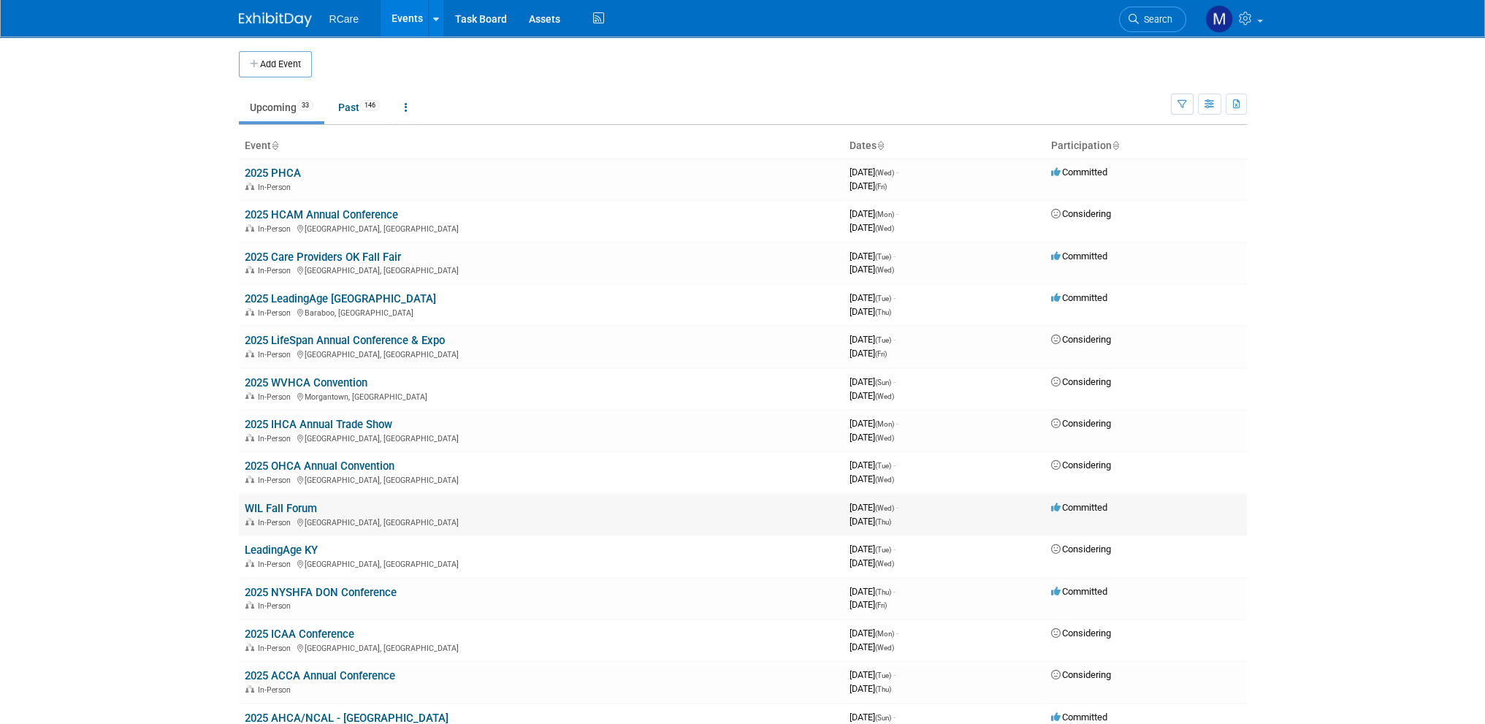
scroll to position [73, 0]
